Goal: Check status: Check status

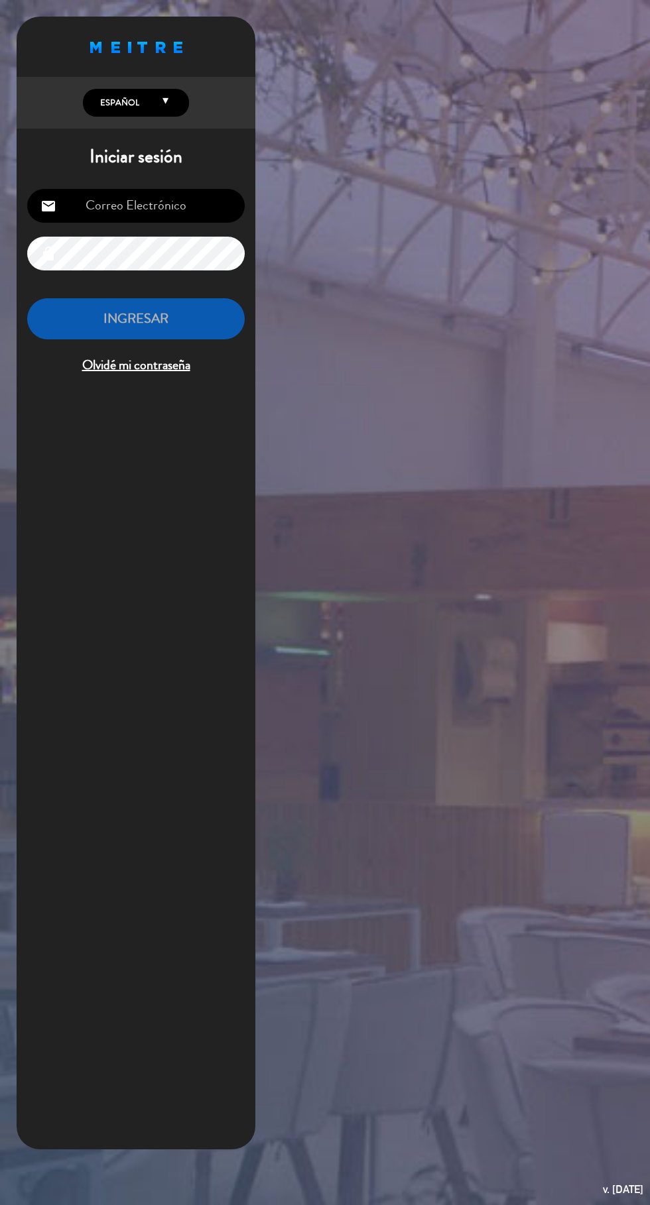
click at [597, 730] on div "Proudly born in [GEOGRAPHIC_DATA]. Made with love in [US_STATE] English Español…" at bounding box center [325, 602] width 650 height 1205
click at [128, 202] on input "email" at bounding box center [135, 206] width 217 height 34
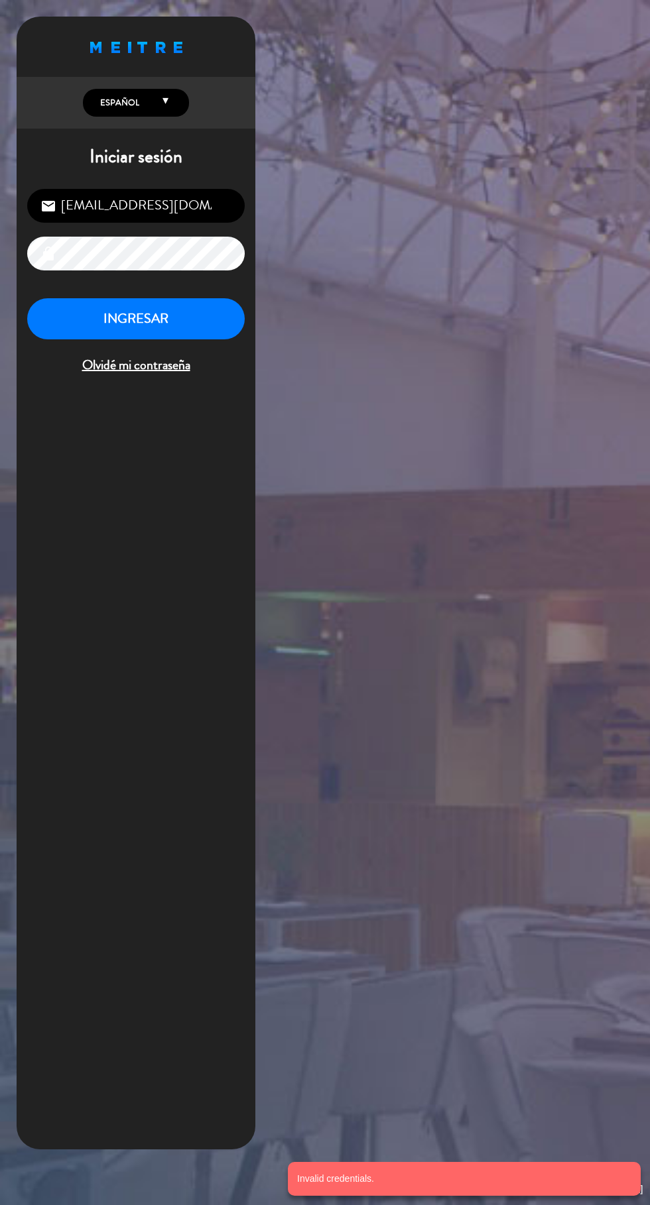
click at [171, 206] on input "reservas.picaron@gmail.com" at bounding box center [135, 206] width 217 height 34
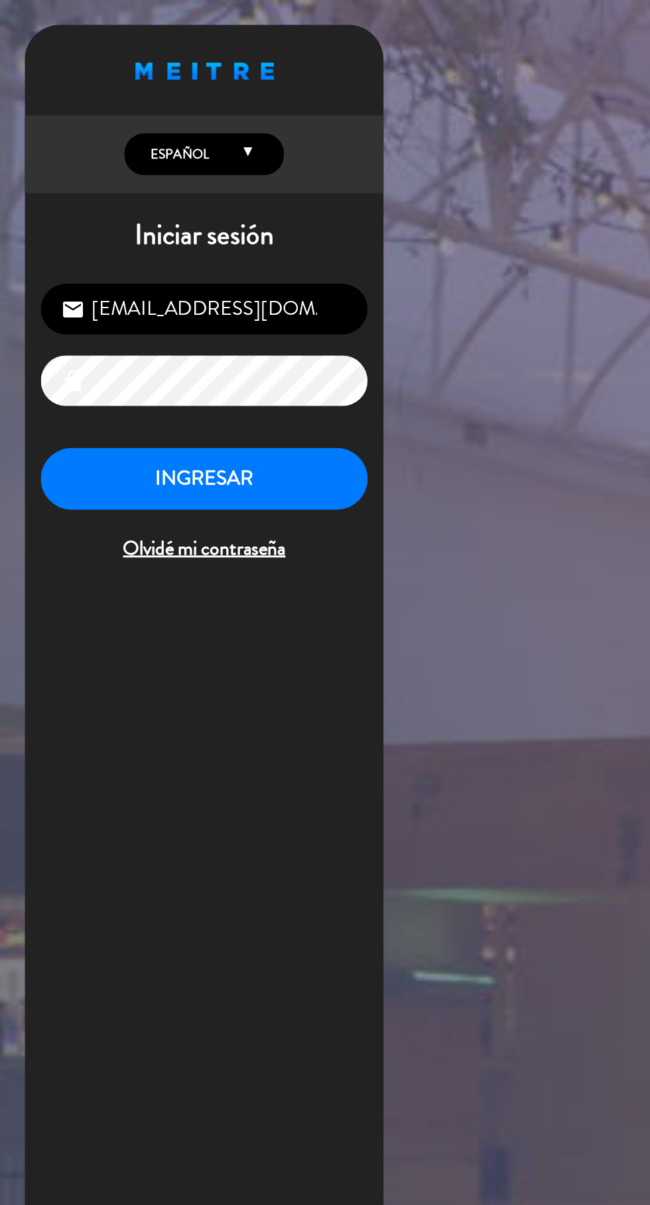
click at [224, 217] on input "reservas.picaron@gmail.com" at bounding box center [135, 206] width 217 height 34
type input "r"
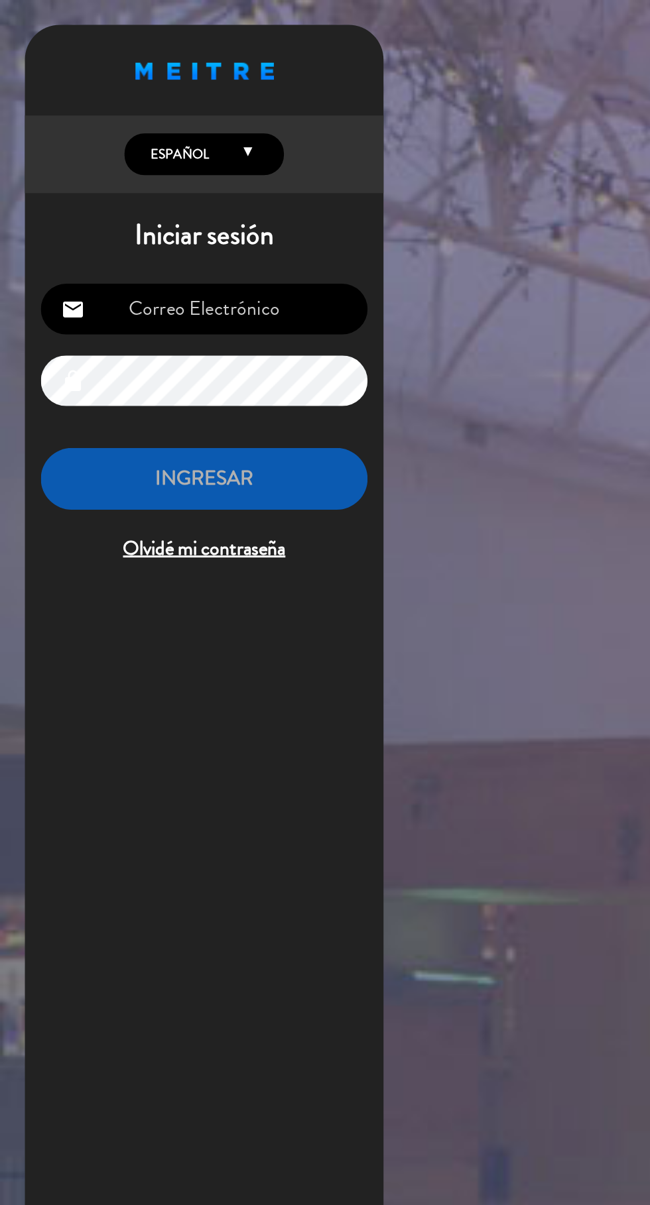
type input "hola@picaron.com.ar"
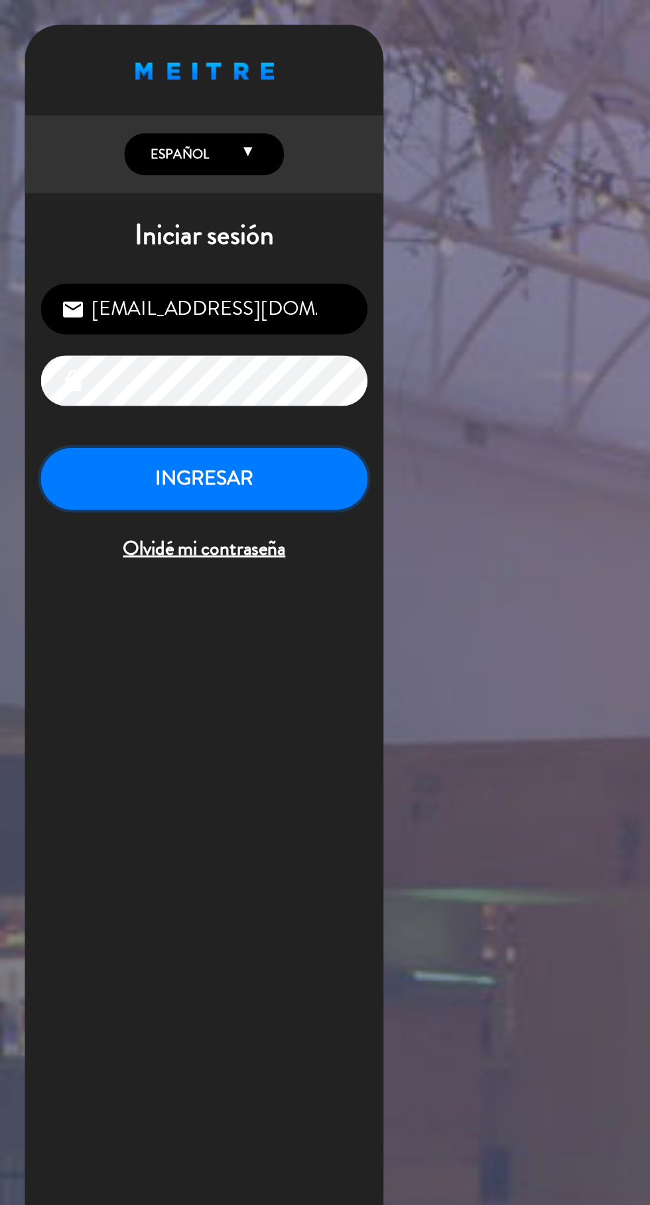
click at [130, 314] on button "INGRESAR" at bounding box center [135, 319] width 217 height 42
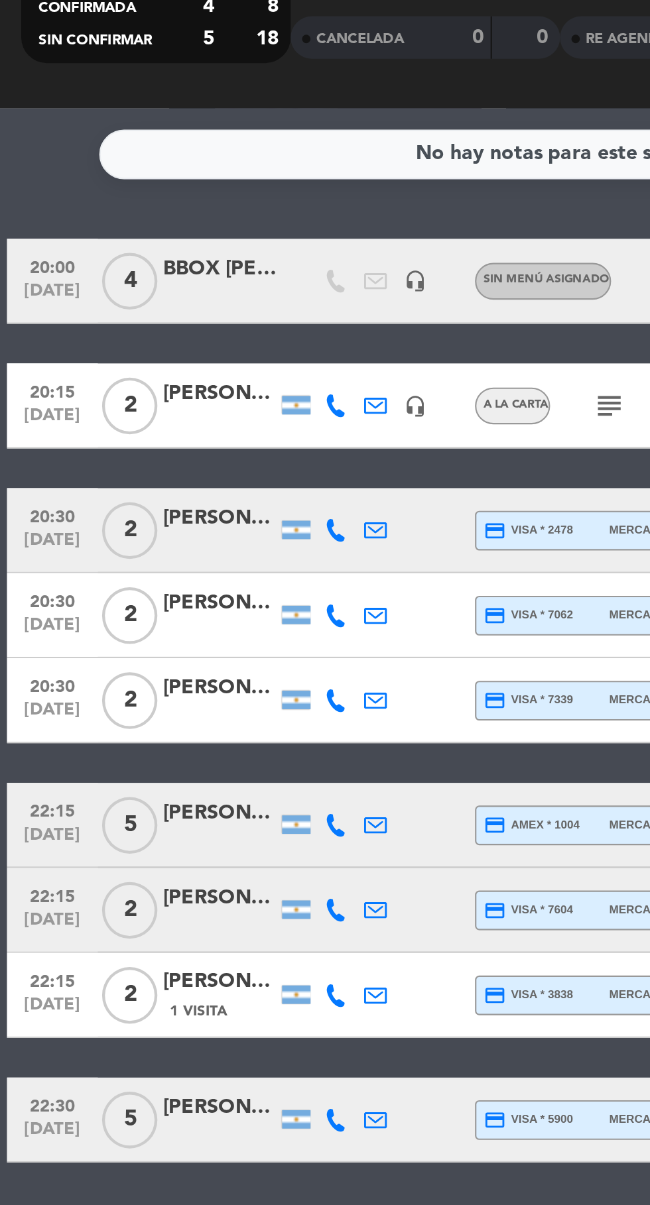
click at [157, 320] on icon at bounding box center [157, 318] width 11 height 11
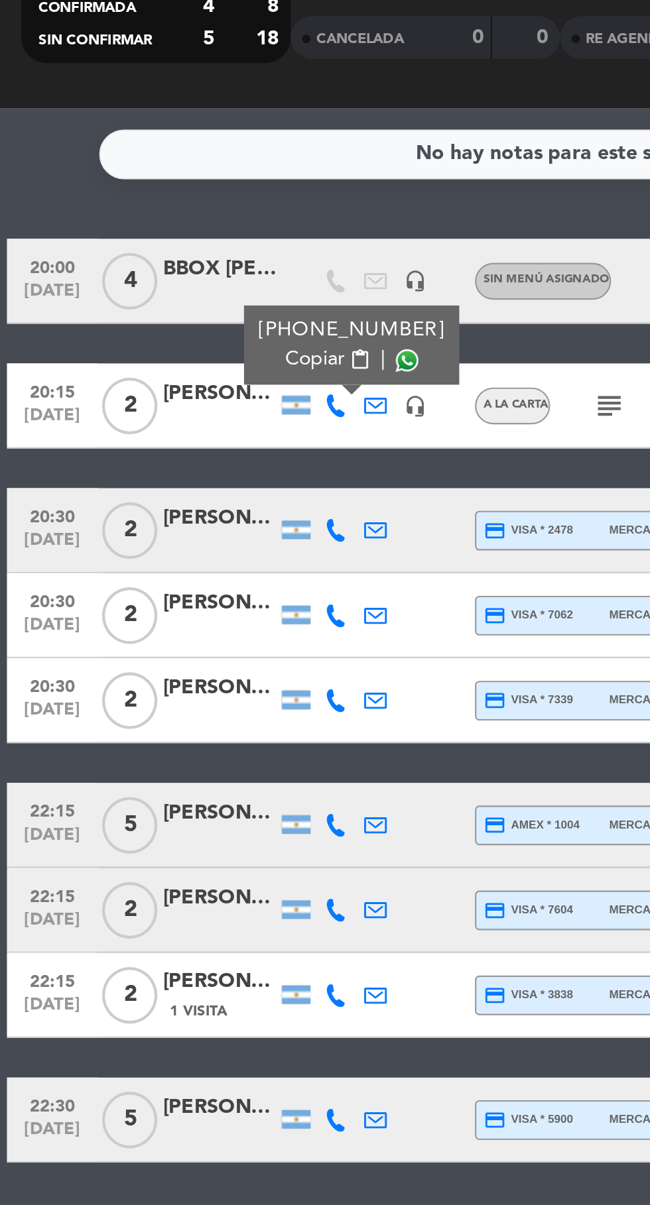
click at [280, 323] on icon "subject" at bounding box center [285, 318] width 16 height 16
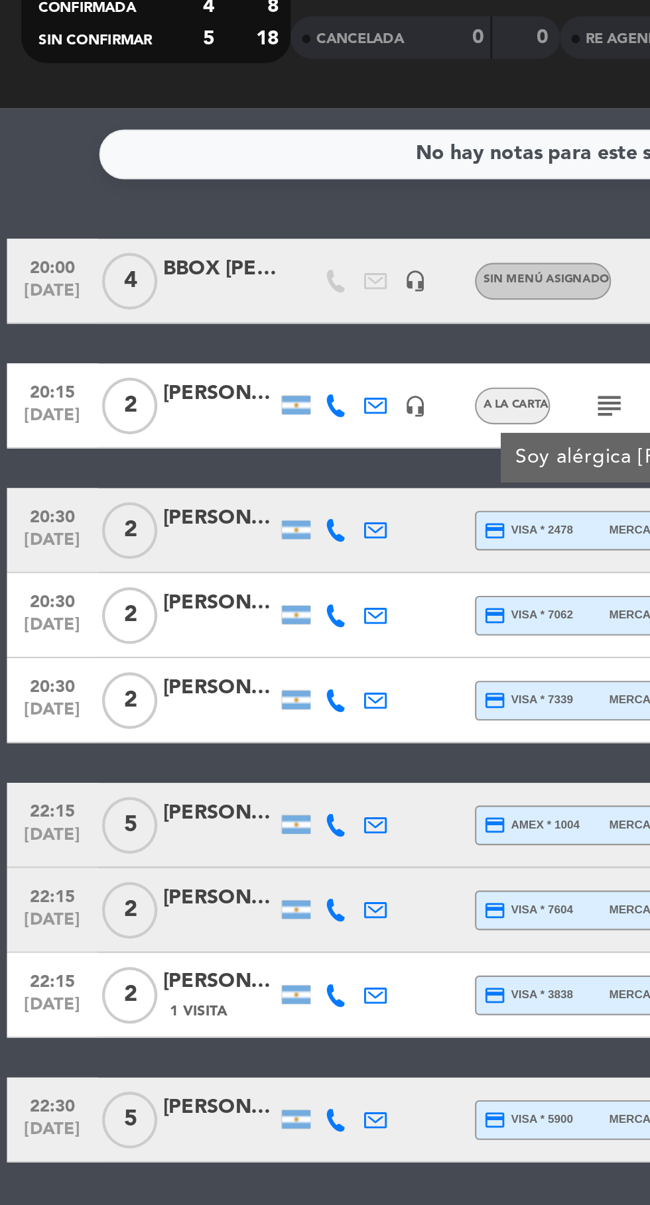
click at [279, 323] on icon "subject" at bounding box center [285, 318] width 16 height 16
click at [156, 320] on icon at bounding box center [157, 318] width 11 height 11
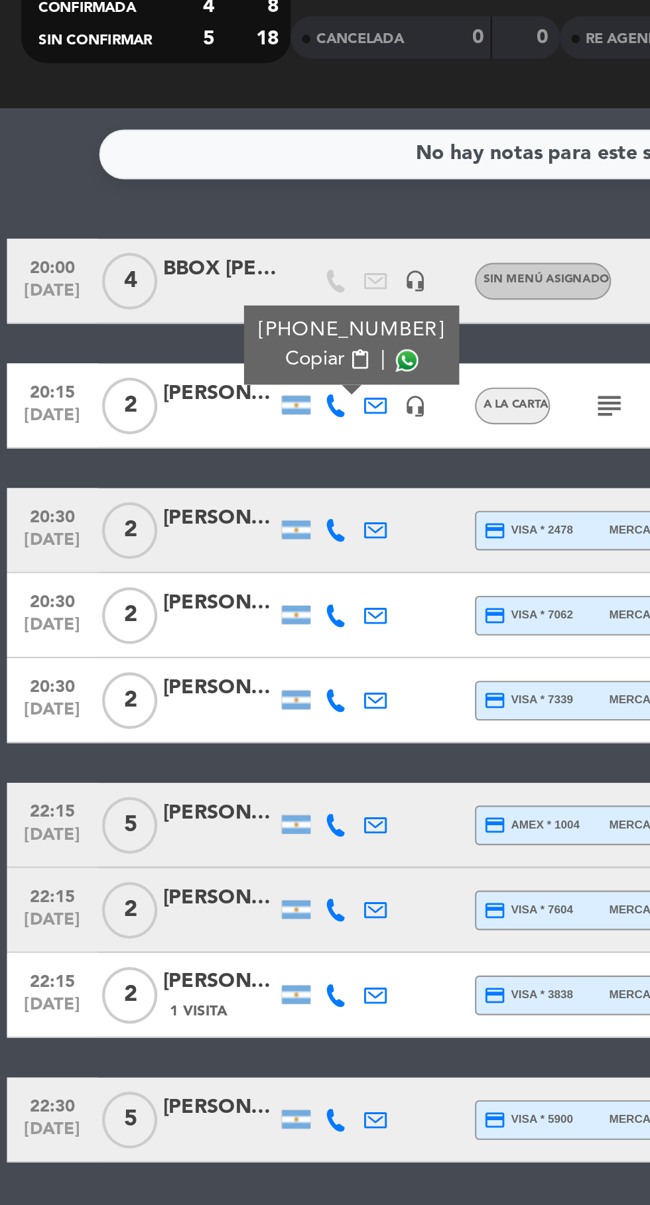
click at [185, 300] on span at bounding box center [190, 297] width 11 height 11
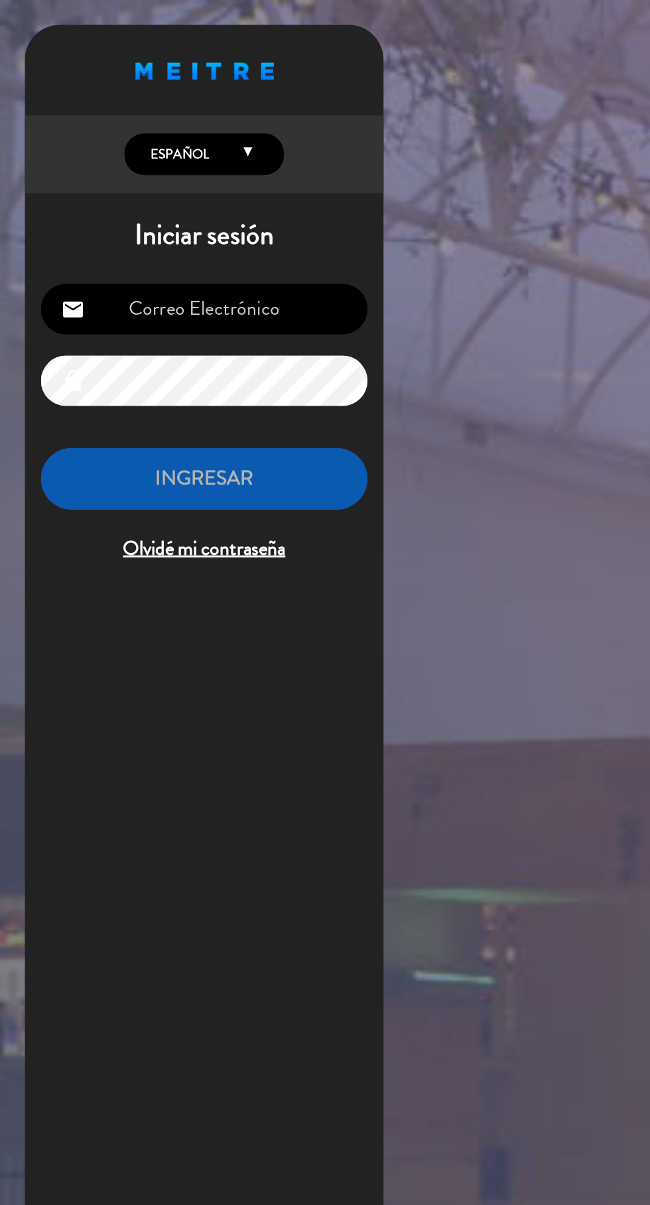
click at [166, 213] on input "email" at bounding box center [135, 206] width 217 height 34
type input "hola@picaron.com.ar"
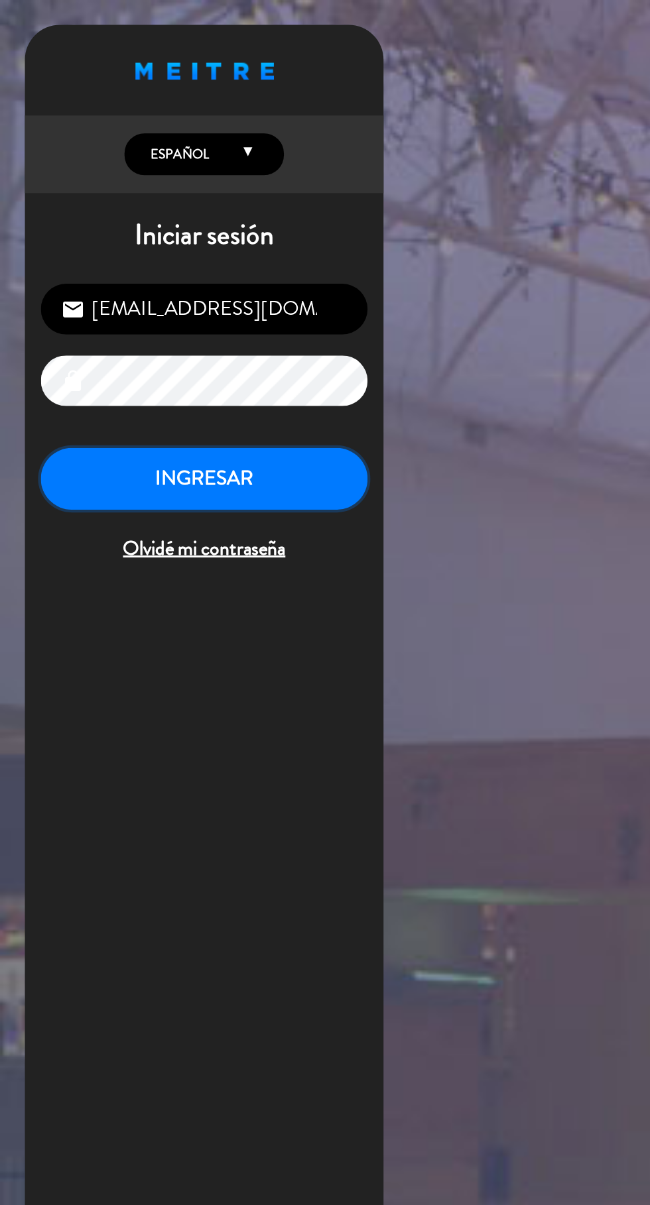
click at [204, 324] on button "INGRESAR" at bounding box center [135, 319] width 217 height 42
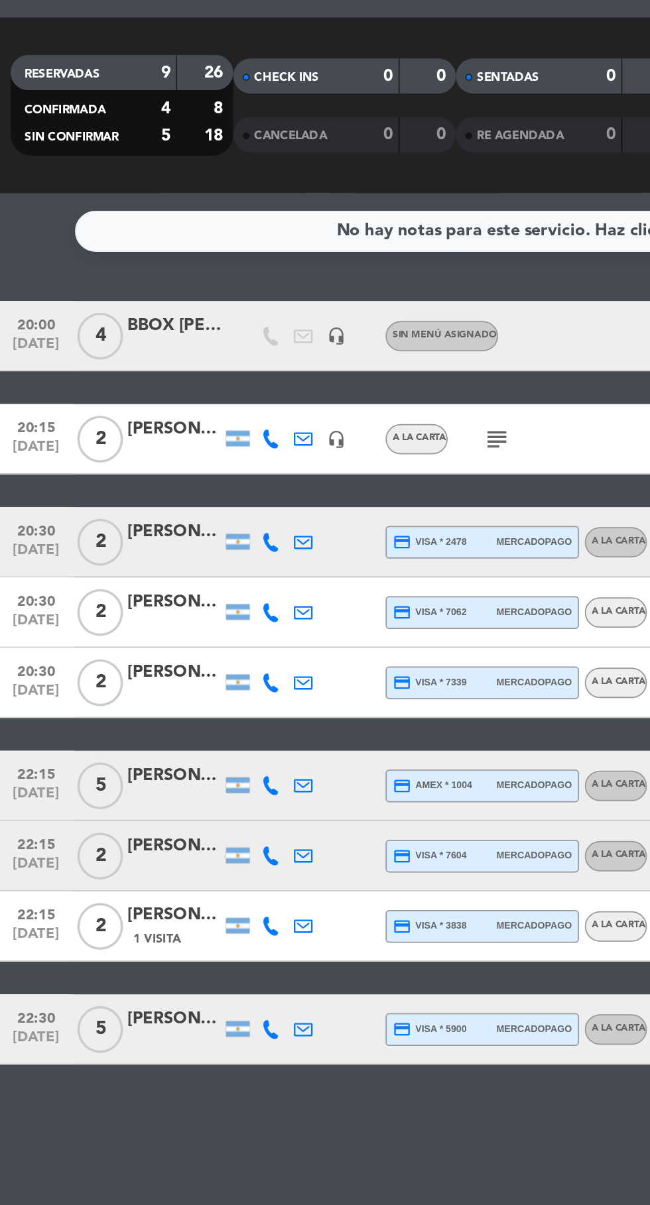
click at [156, 377] on icon at bounding box center [157, 376] width 11 height 11
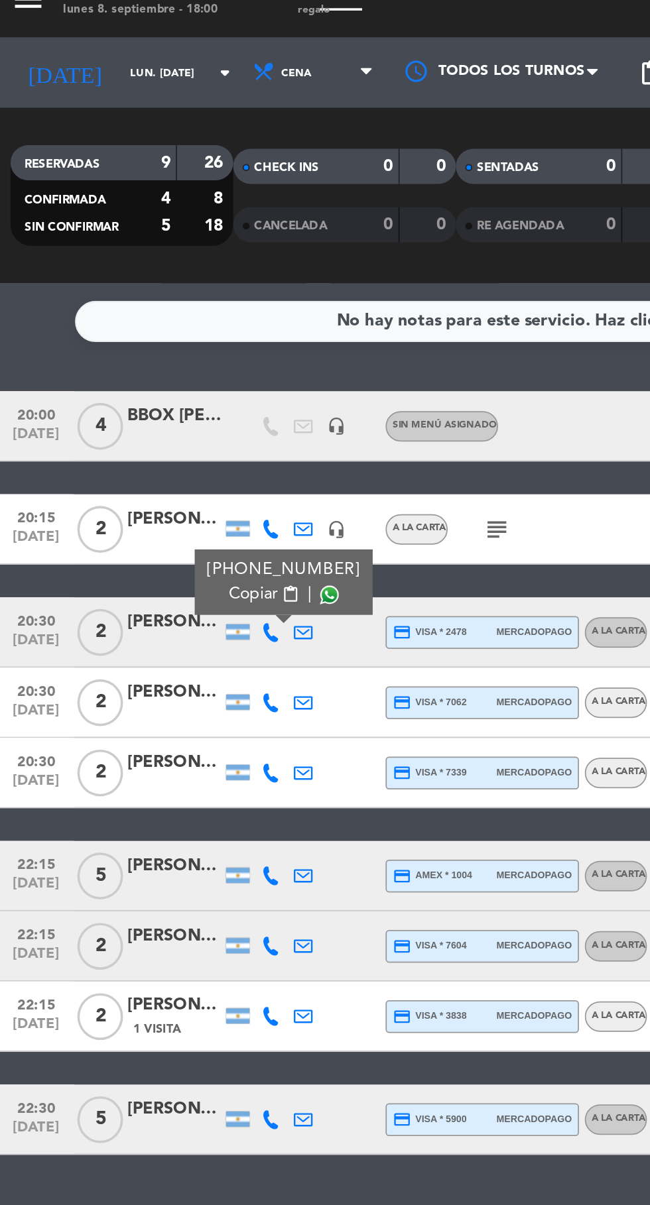
click at [185, 357] on span at bounding box center [190, 355] width 11 height 11
click at [157, 418] on icon at bounding box center [157, 416] width 11 height 11
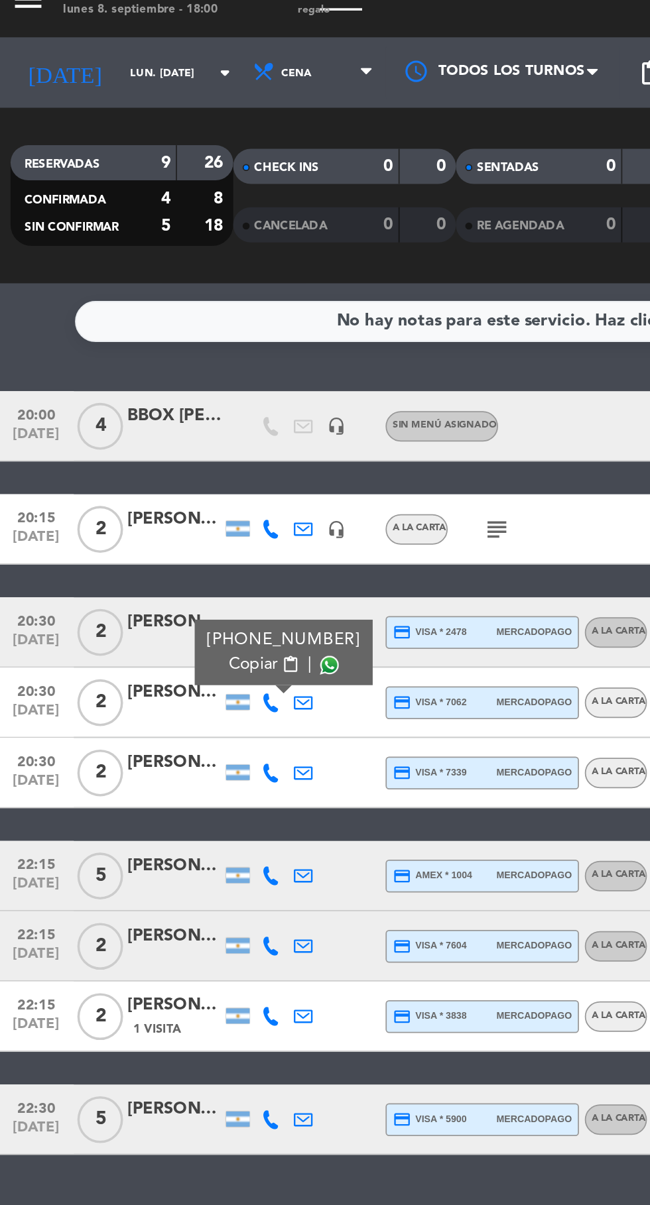
click at [185, 393] on span at bounding box center [190, 395] width 11 height 11
click at [156, 456] on icon at bounding box center [157, 456] width 11 height 11
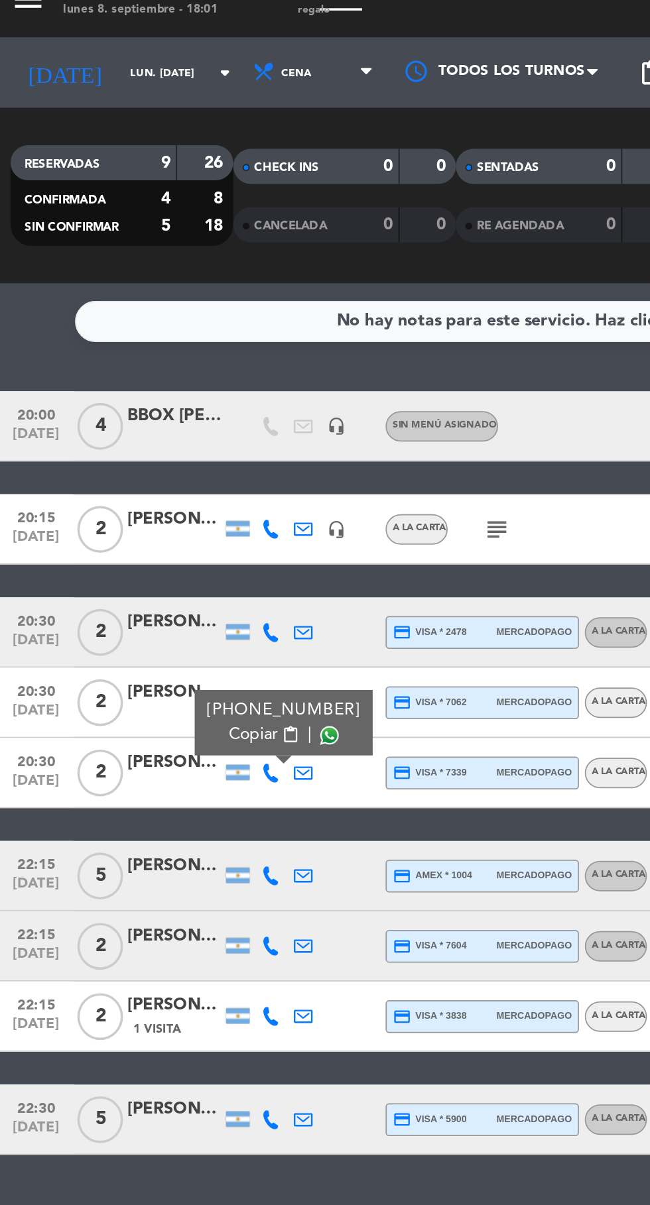
click at [185, 438] on span at bounding box center [190, 435] width 11 height 11
click at [154, 511] on icon at bounding box center [157, 514] width 11 height 11
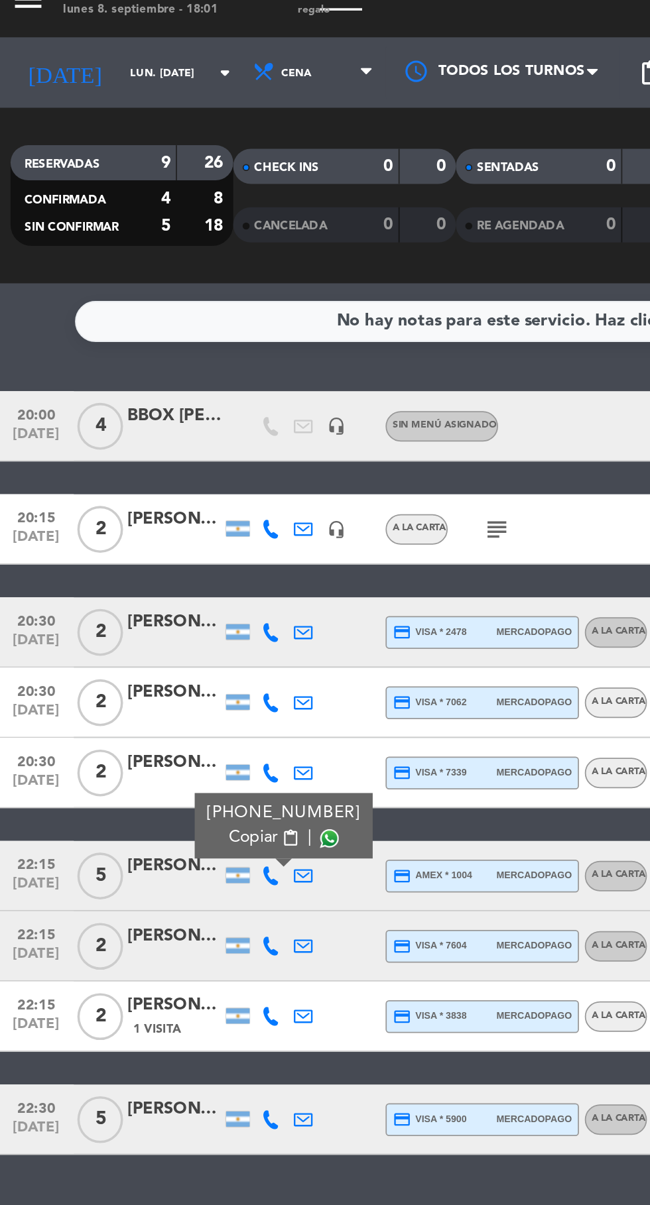
click at [185, 492] on span at bounding box center [190, 493] width 11 height 11
click at [154, 554] on icon at bounding box center [157, 554] width 11 height 11
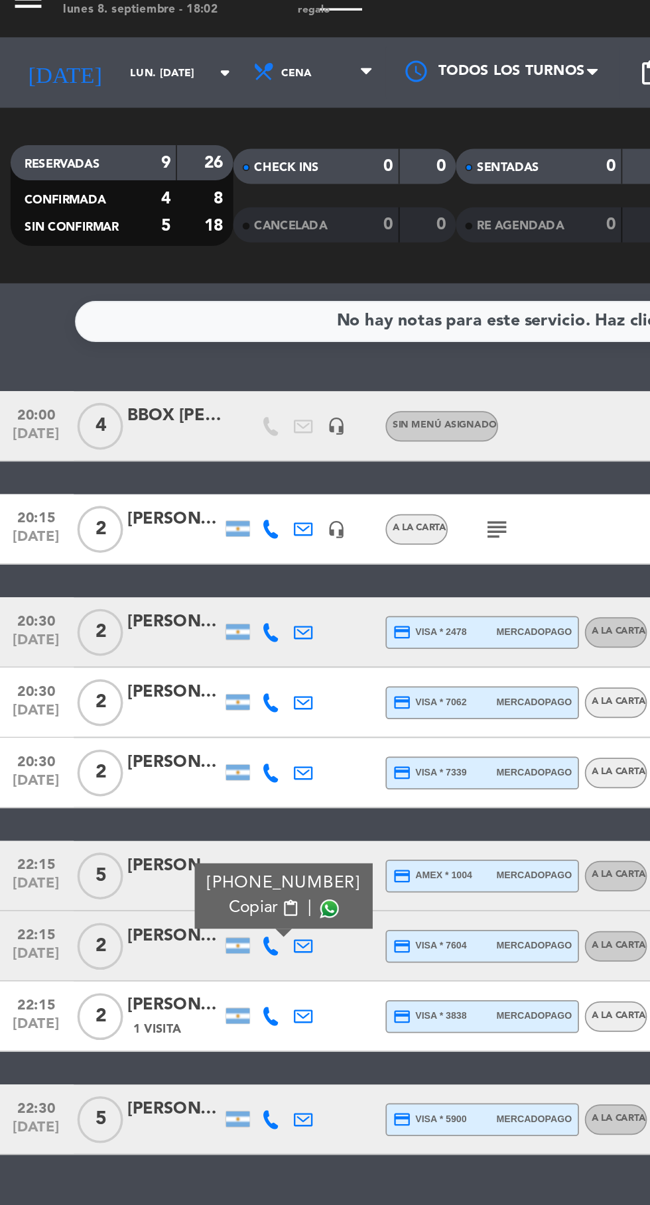
click at [185, 532] on span at bounding box center [190, 533] width 11 height 11
click at [157, 593] on icon at bounding box center [157, 594] width 11 height 11
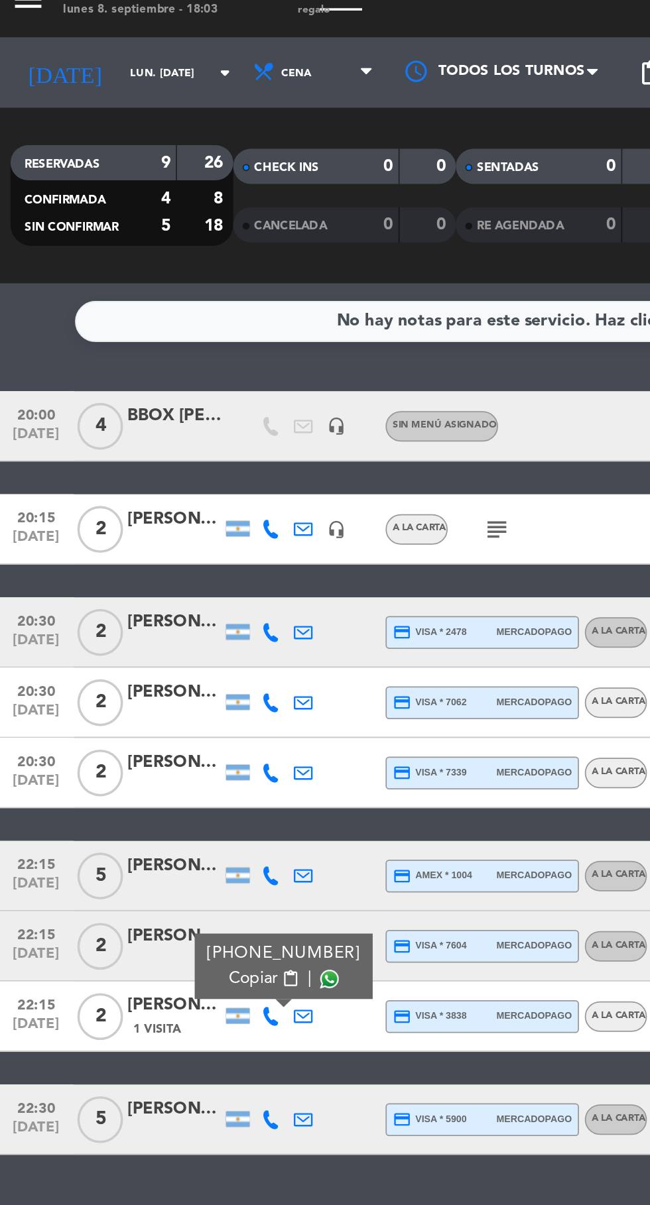
click at [186, 575] on span at bounding box center [190, 573] width 11 height 11
click at [158, 649] on icon at bounding box center [157, 652] width 11 height 11
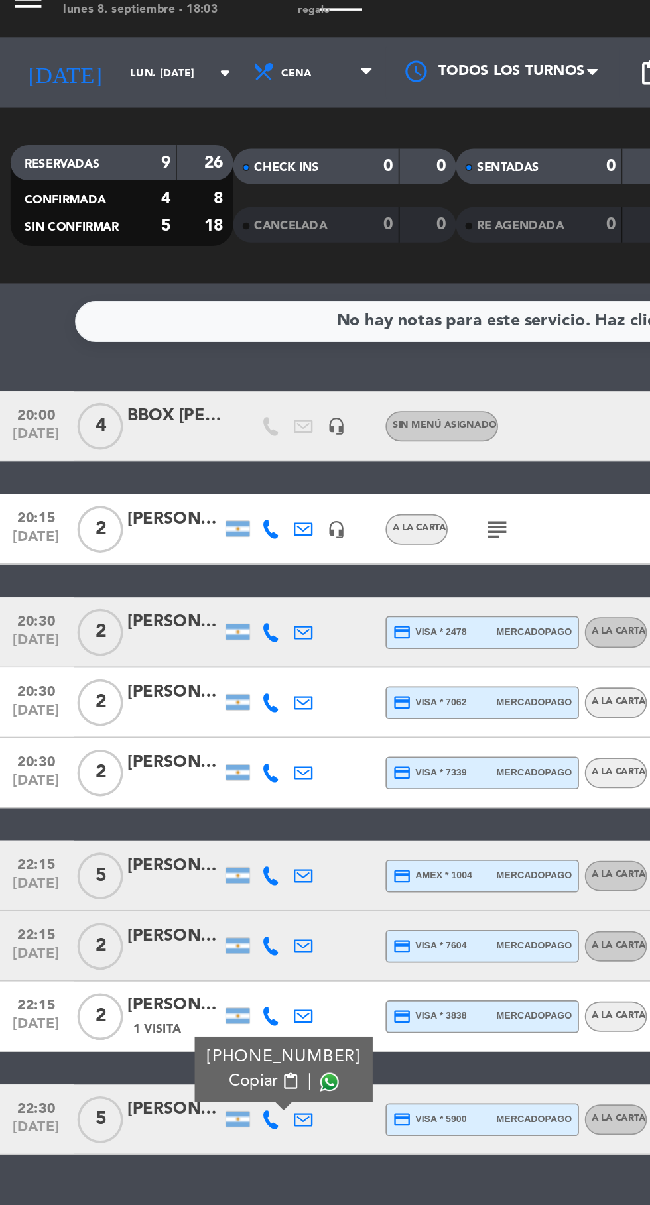
click at [185, 631] on span at bounding box center [190, 631] width 11 height 11
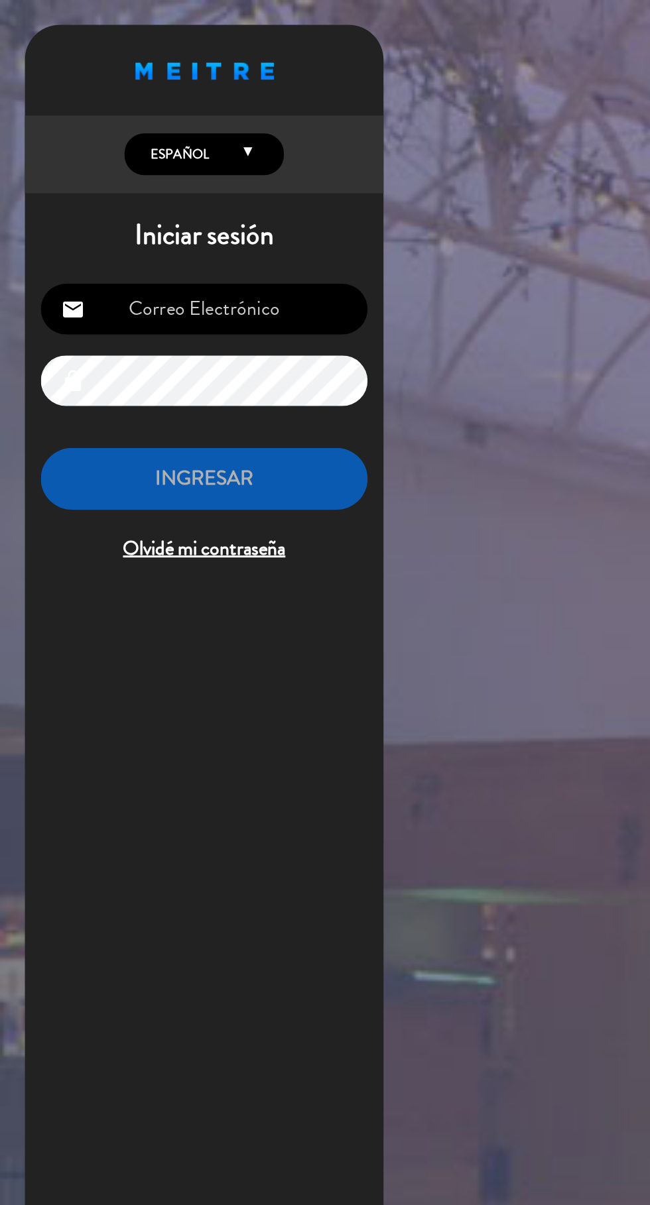
click at [115, 198] on input "email" at bounding box center [135, 206] width 217 height 34
type input "hola@picaron.com.ar"
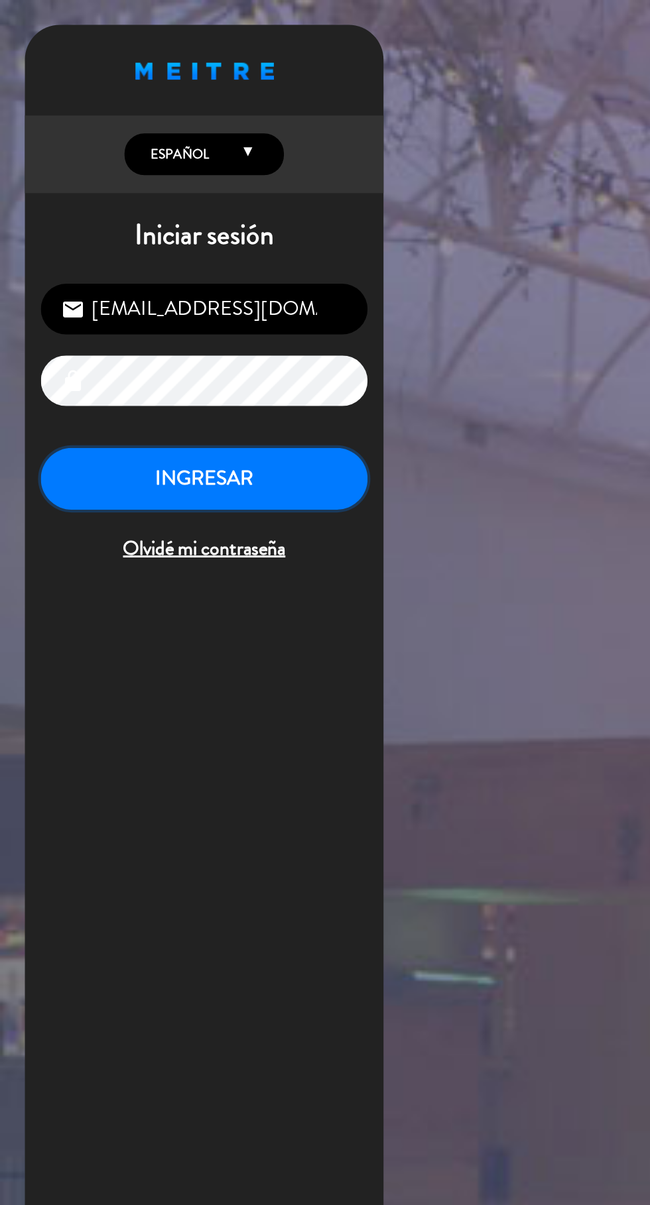
click at [109, 318] on button "INGRESAR" at bounding box center [135, 319] width 217 height 42
